Goal: Task Accomplishment & Management: Manage account settings

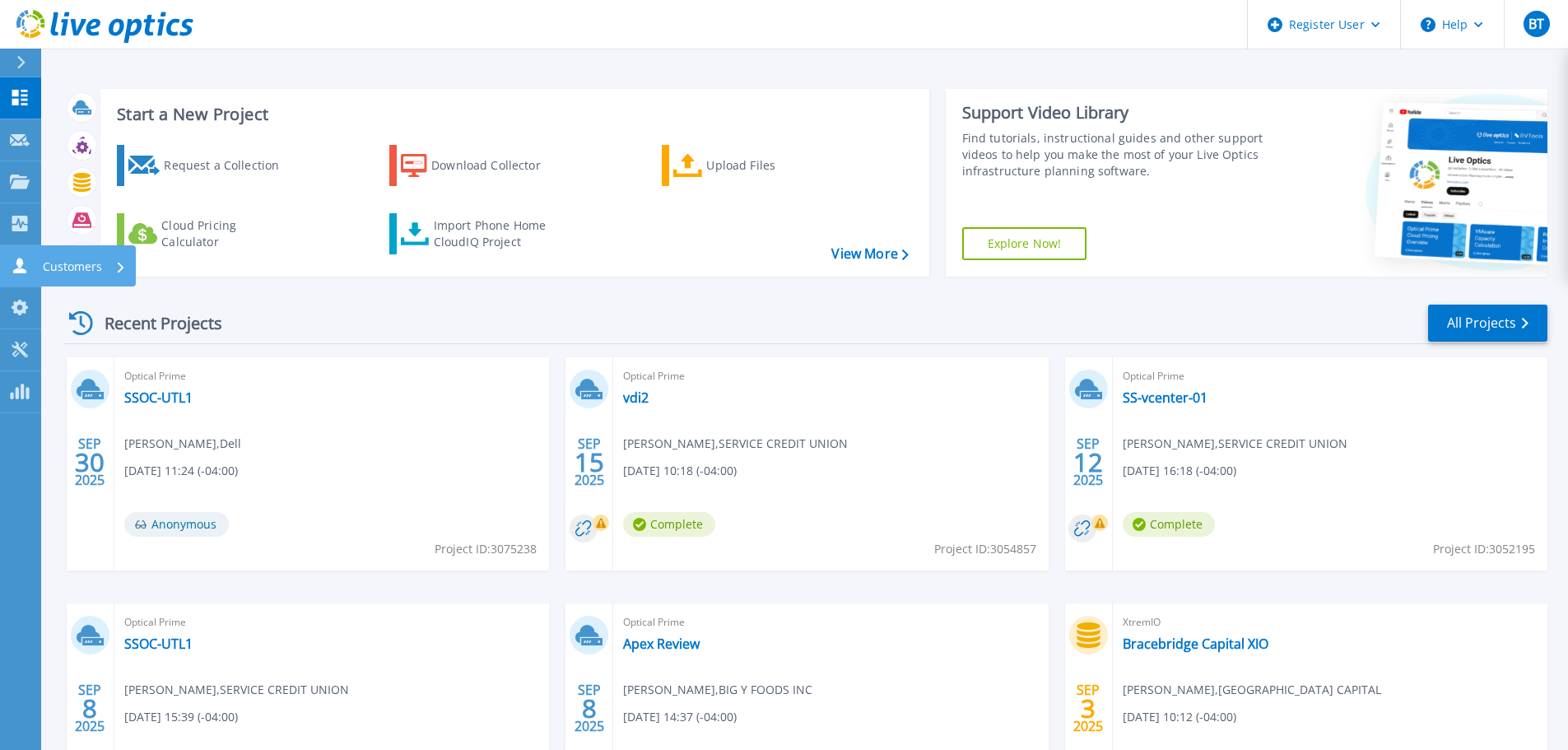
click at [23, 278] on link "Customers Customers" at bounding box center [21, 266] width 42 height 42
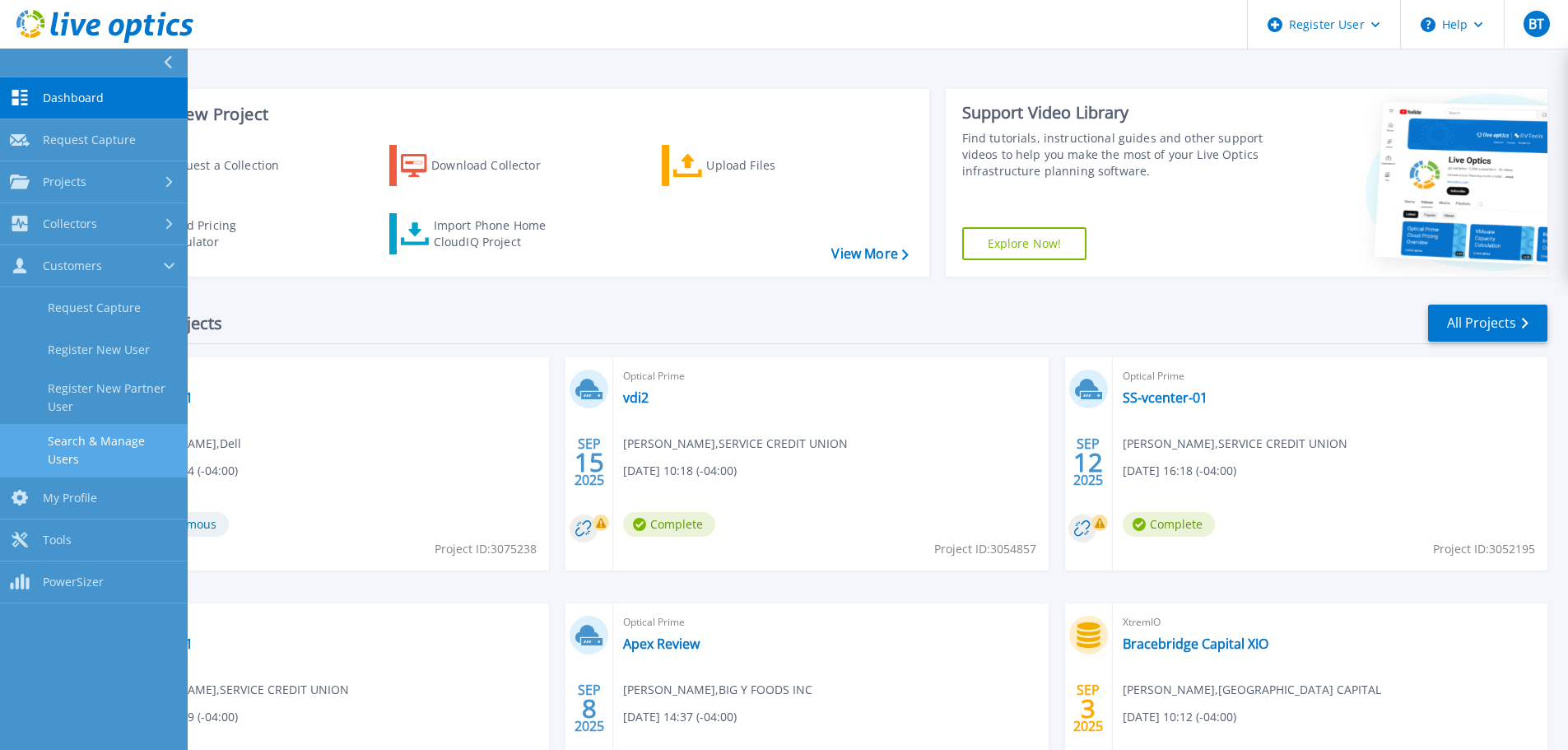
click at [96, 449] on link "Search & Manage Users" at bounding box center [94, 450] width 188 height 52
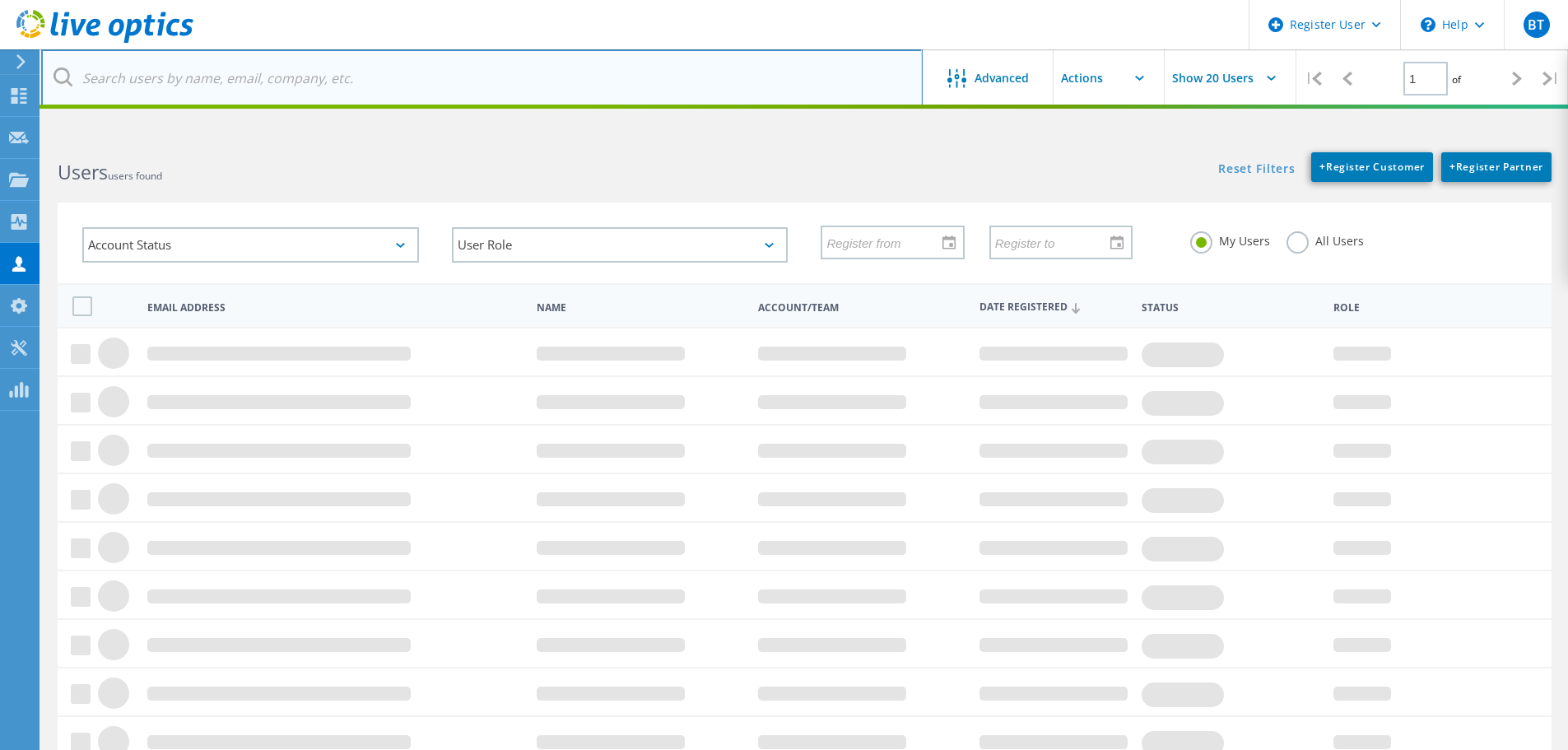
click at [318, 71] on input "text" at bounding box center [482, 79] width 881 height 58
type input "munters"
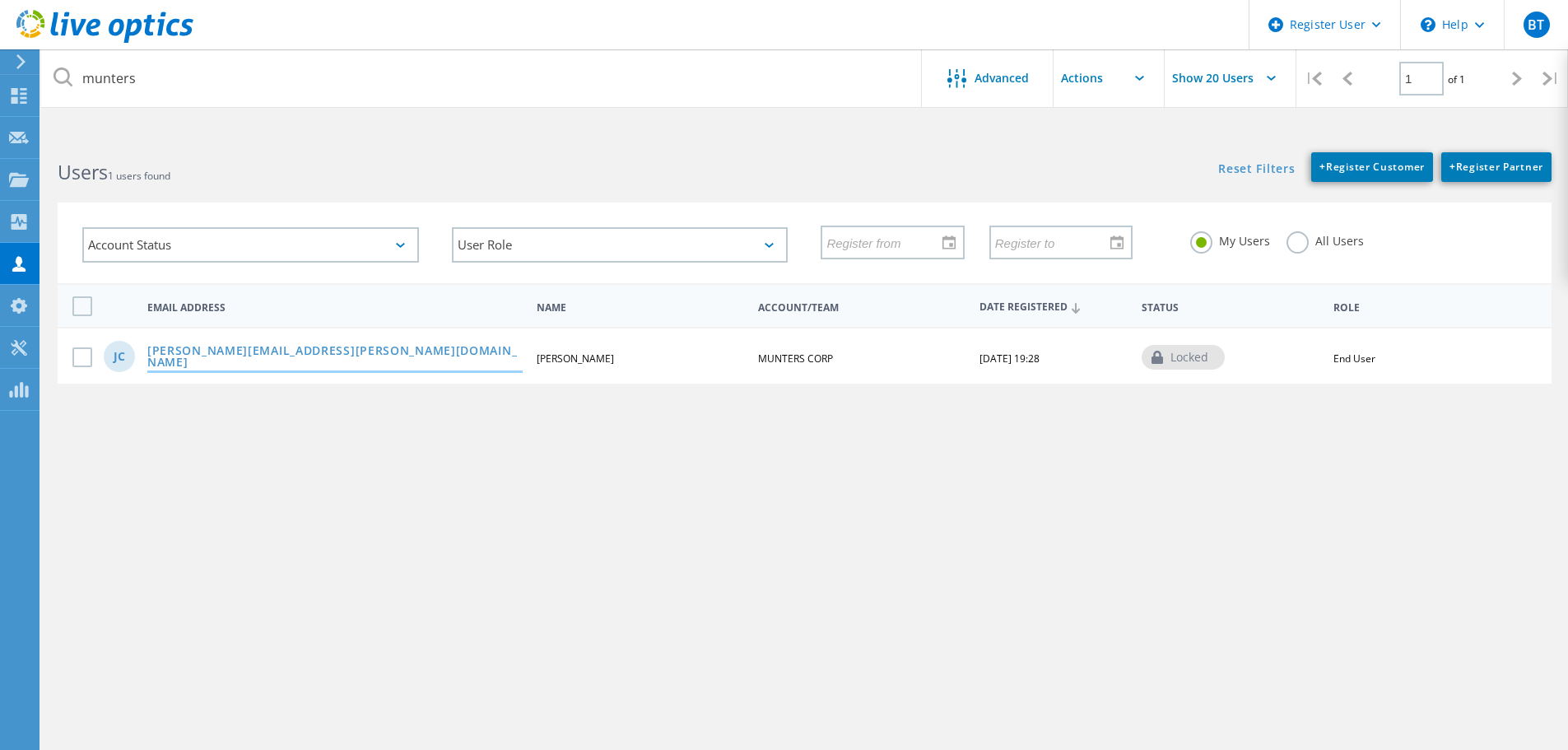
click at [253, 354] on link "[PERSON_NAME][EMAIL_ADDRESS][PERSON_NAME][DOMAIN_NAME]" at bounding box center [335, 357] width 375 height 25
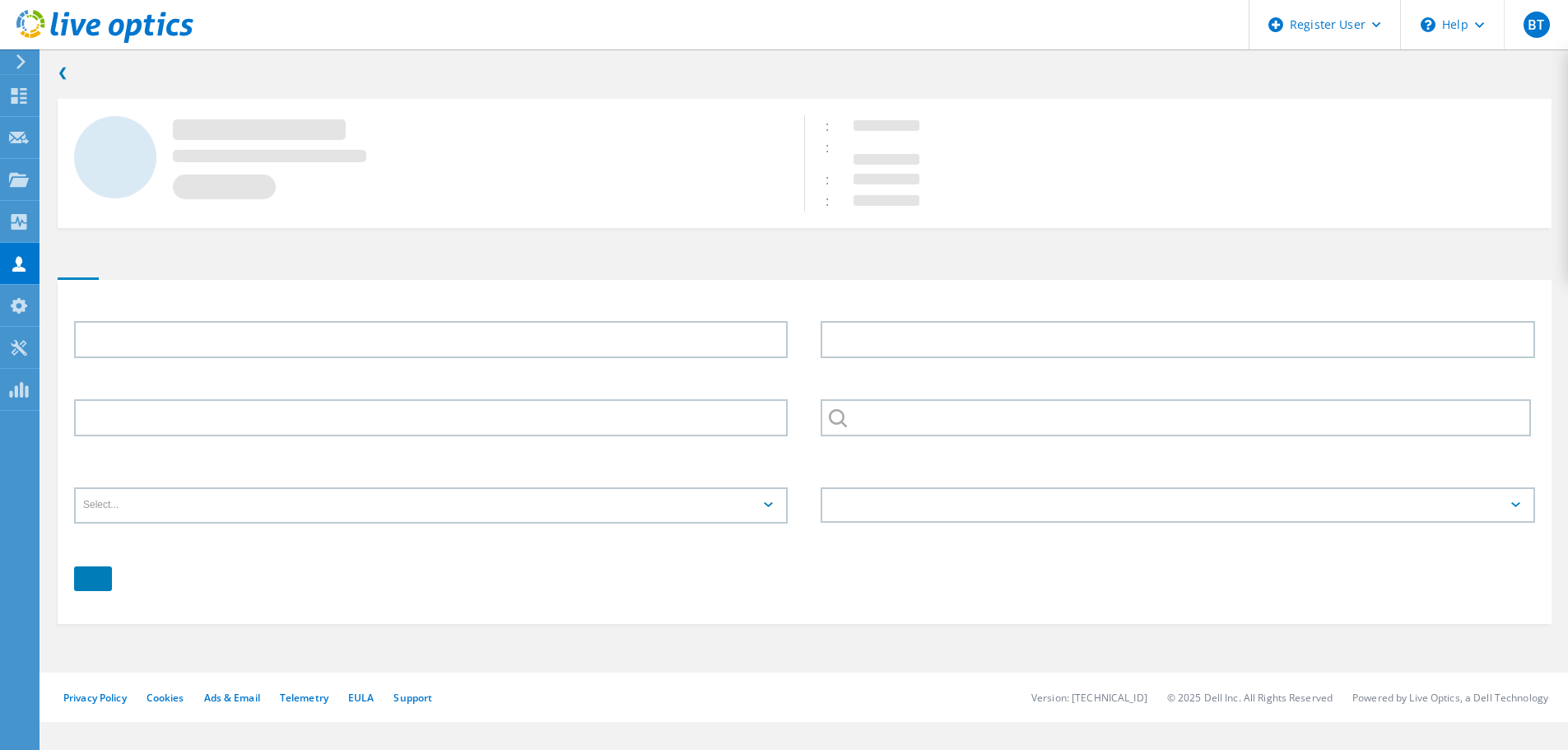
type input "[PERSON_NAME]"
type input "MUNTERS CORP"
type input "English"
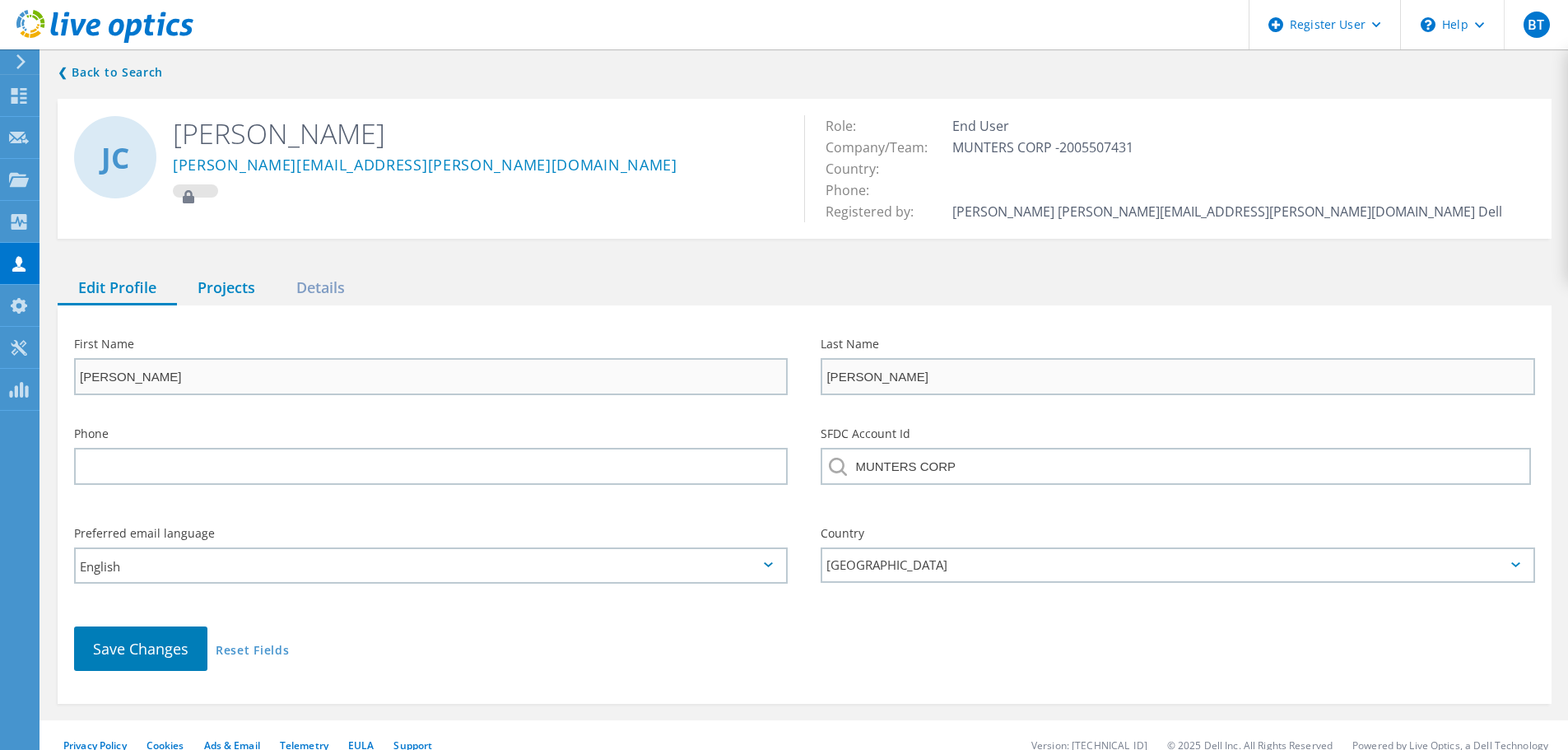
click at [216, 281] on div "Projects" at bounding box center [226, 288] width 99 height 33
